Goal: Information Seeking & Learning: Learn about a topic

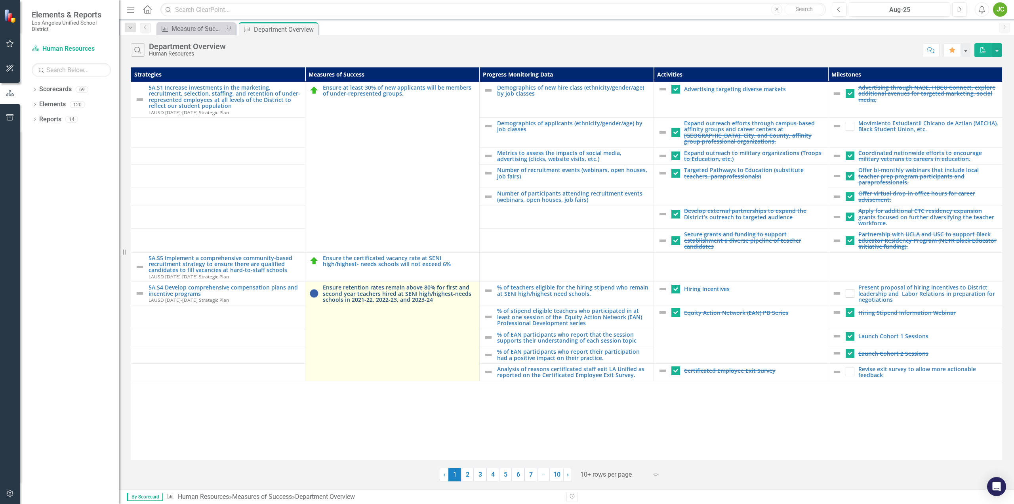
click at [355, 284] on link "Ensure retention rates remain above 80% for first and second year teachers hire…" at bounding box center [399, 293] width 153 height 18
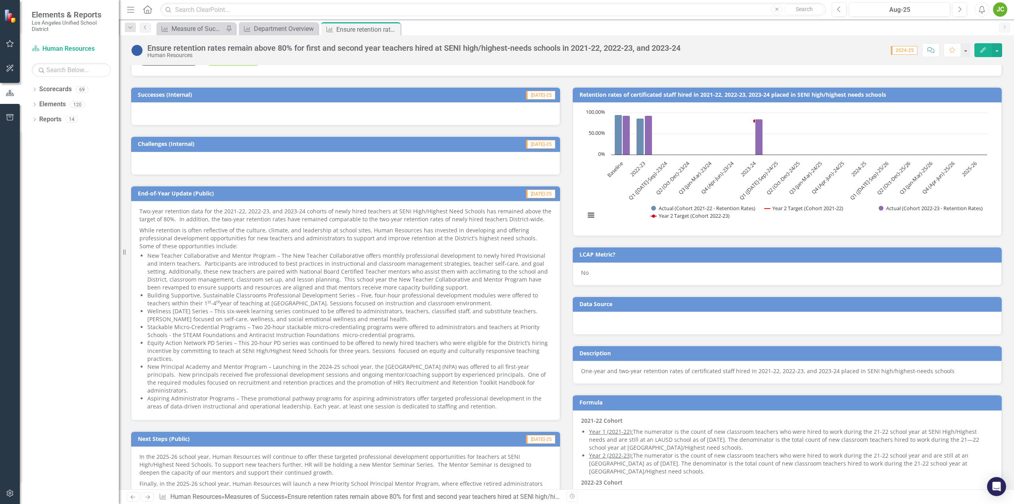
scroll to position [158, 0]
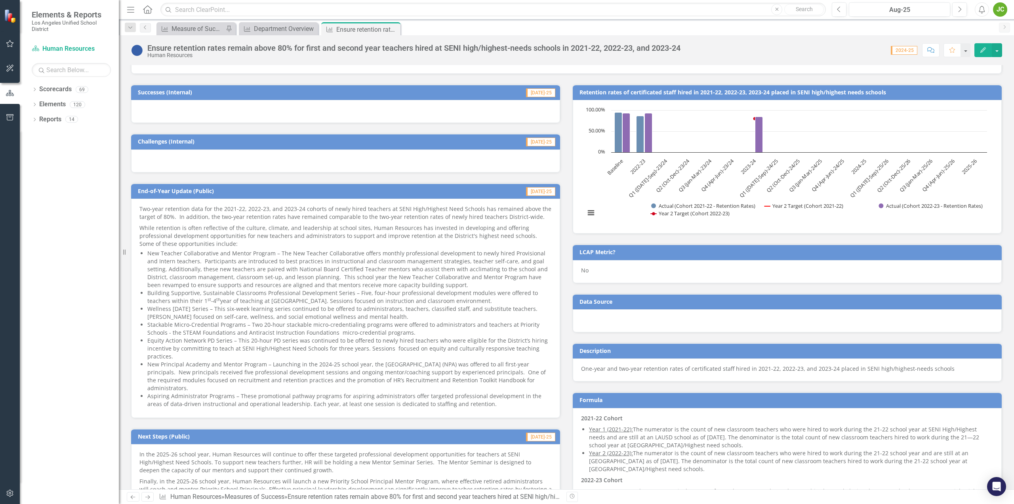
click at [446, 300] on li "Building Supportive, Sustainable Classrooms Professional Development Series – F…" at bounding box center [349, 297] width 405 height 16
click at [286, 218] on p "Two-year retention data for the 2021-22, 2022-23, and 2023-24 cohorts of newly …" at bounding box center [345, 213] width 412 height 17
click at [142, 208] on p "Two-year retention data for the 2021-22, 2022-23, and 2023-24 cohorts of newly …" at bounding box center [345, 213] width 412 height 17
click at [143, 209] on p "Two-year retention data for the 2021-22, 2022-23, and 2023-24 cohorts of newly …" at bounding box center [345, 213] width 412 height 17
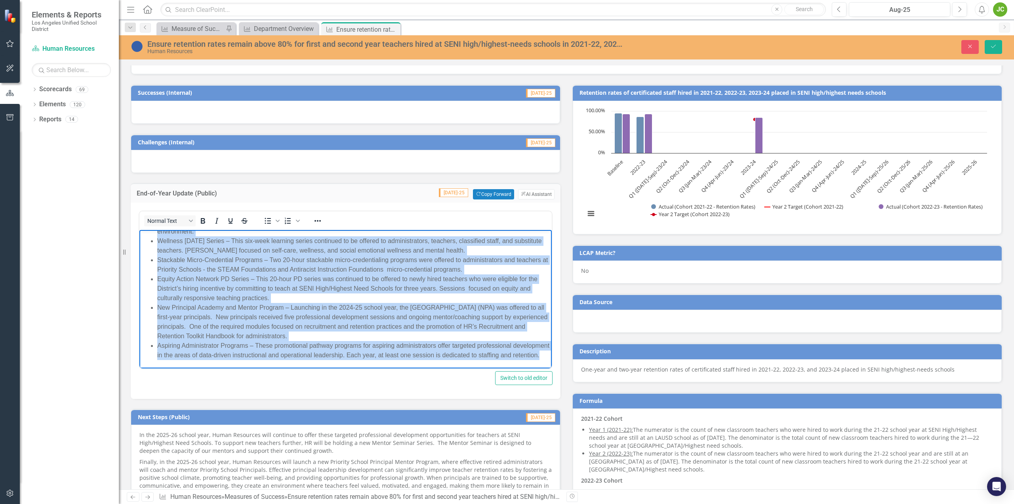
scroll to position [160, 0]
drag, startPoint x: 142, startPoint y: 236, endPoint x: 482, endPoint y: 599, distance: 497.3
click at [342, 368] on html "Two-year retention data for the 2021-22, 2022-23, and 2023-24 cohorts of newly …" at bounding box center [345, 222] width 412 height 289
copy body "Lor-ipsu dolorsita cons adi eli 1149-35, 0475-38, sed 8878-36 doeiusm te incid …"
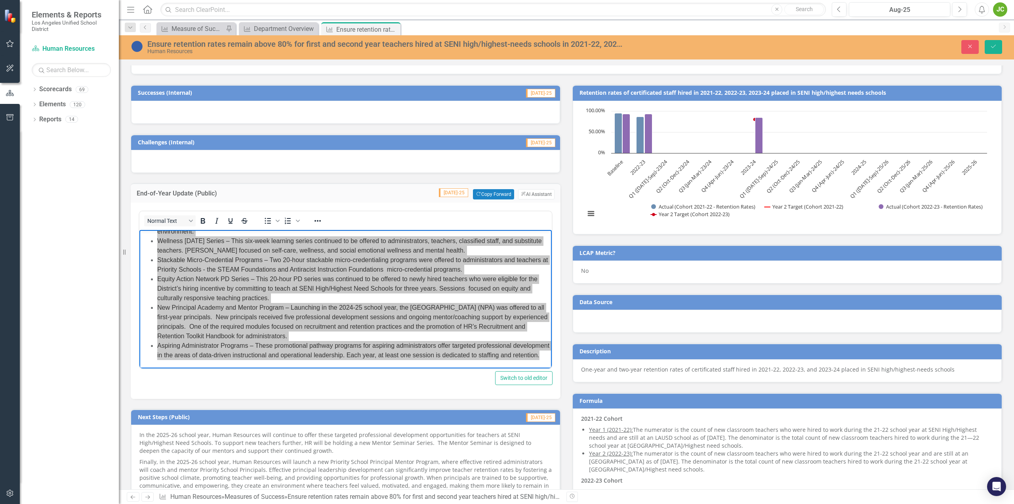
click at [289, 401] on div "Next Steps (Public) [DATE]-25 In the 2025-26 school year, Human Resources will …" at bounding box center [346, 452] width 442 height 107
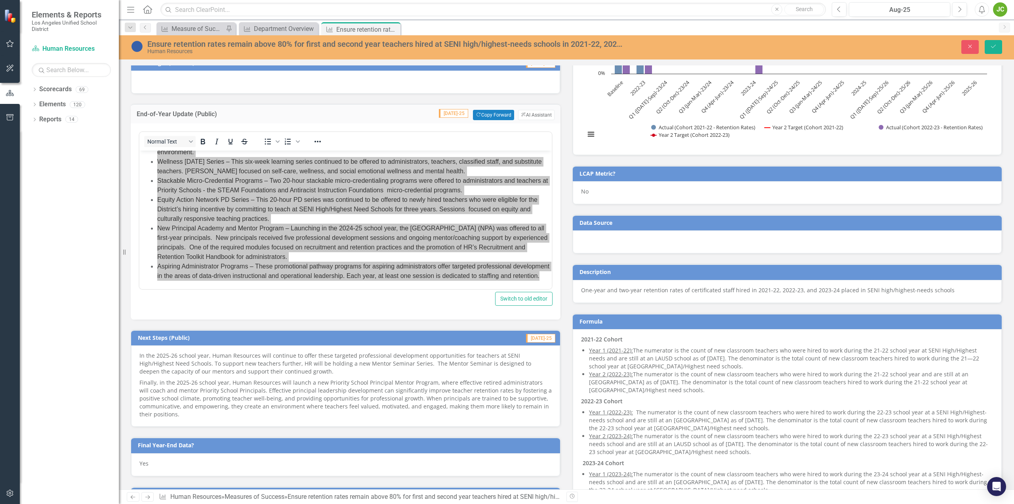
scroll to position [277, 0]
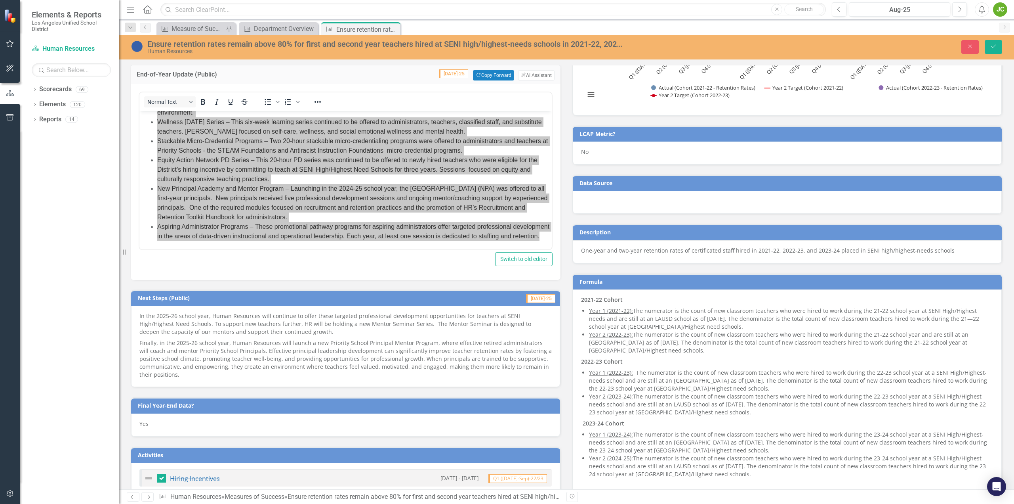
click at [294, 359] on p "Finally, in the 2025-26 school year, Human Resources will launch a new Priority…" at bounding box center [345, 357] width 412 height 41
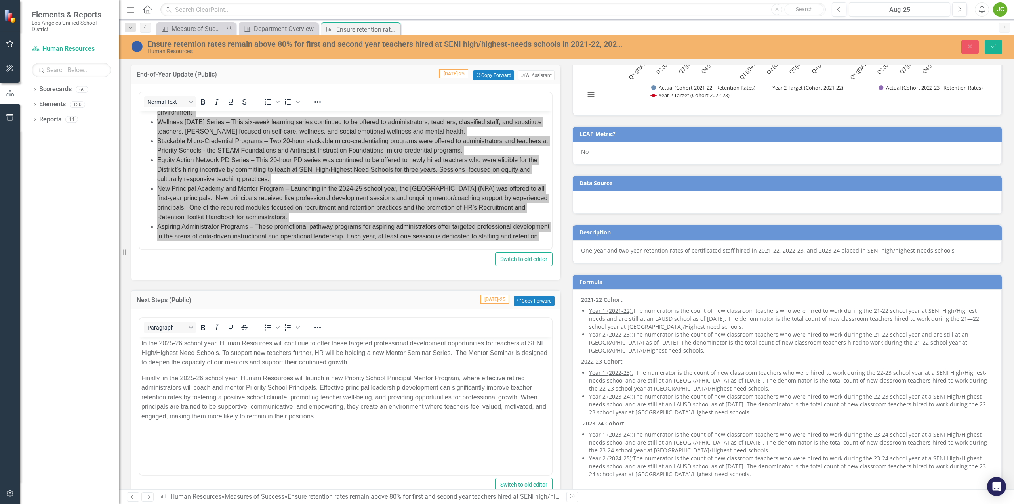
scroll to position [0, 0]
click at [319, 401] on p "Finally, in the 2025-26 school year, Human Resources will launch a new Priority…" at bounding box center [345, 397] width 408 height 48
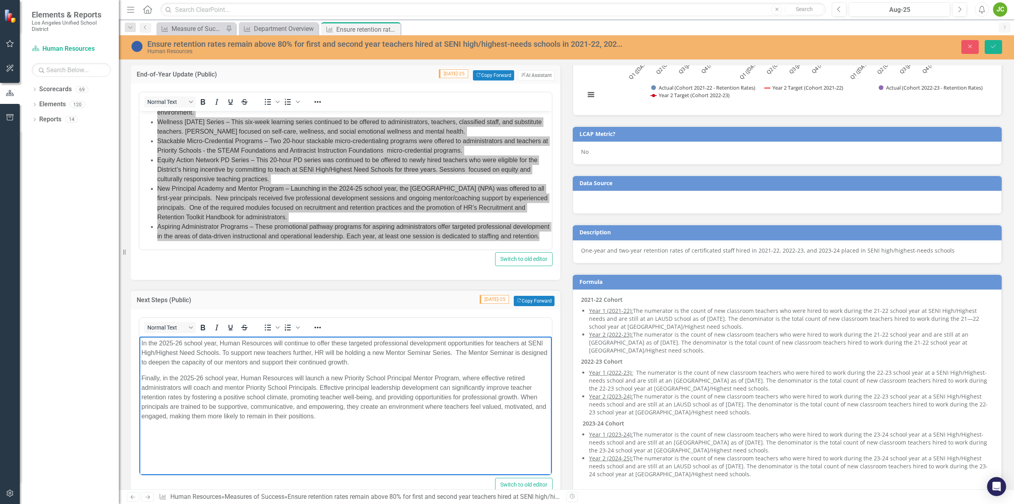
click at [269, 373] on p "Finally, in the 2025-26 school year, Human Resources will launch a new Priority…" at bounding box center [345, 397] width 408 height 48
click at [288, 376] on p "Finally, in the 2025-26 school year, Human Resources will launch a new Priority…" at bounding box center [345, 397] width 408 height 48
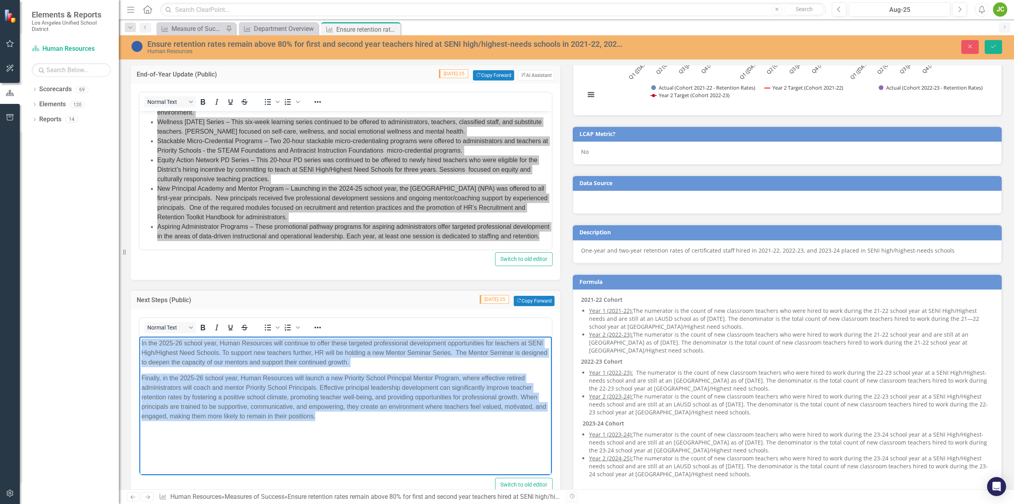
drag, startPoint x: 141, startPoint y: 345, endPoint x: 327, endPoint y: 425, distance: 202.3
click at [327, 425] on body "In the 2025-26 school year, Human Resources will continue to offer these target…" at bounding box center [345, 395] width 412 height 119
copy body "In the 2025-26 school year, Human Resources will continue to offer these target…"
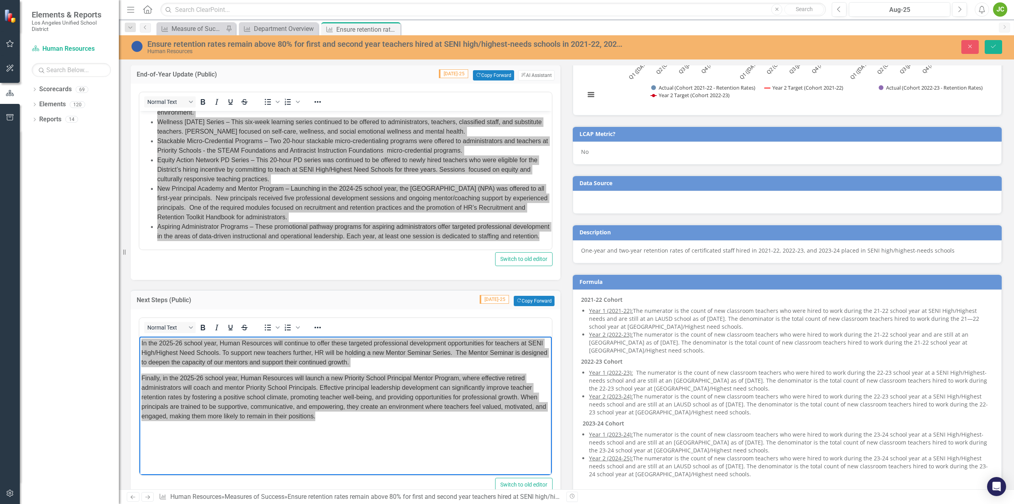
drag, startPoint x: 654, startPoint y: 33, endPoint x: 667, endPoint y: 33, distance: 13.1
click at [654, 33] on div "Measures of Success Measure of Success - Scorecard Report Pin Measures of Succe…" at bounding box center [575, 28] width 840 height 13
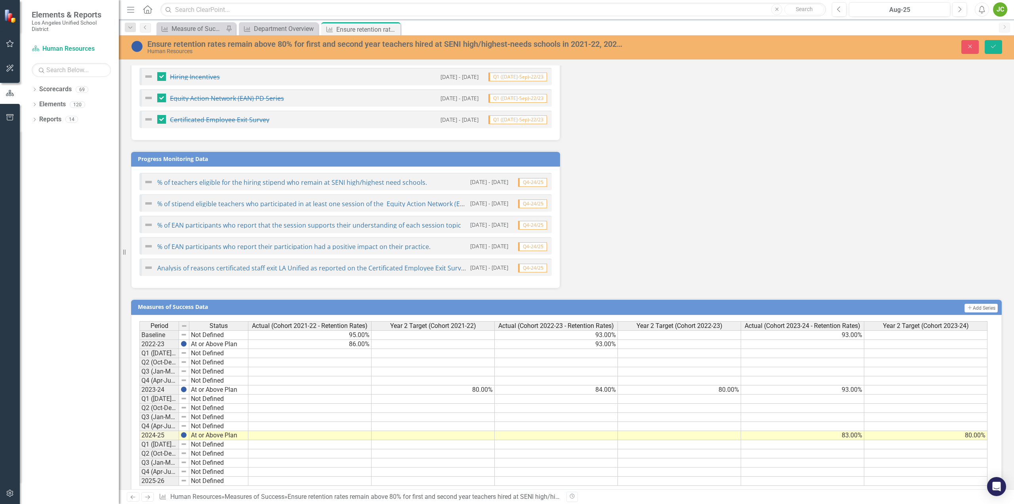
scroll to position [807, 0]
